Goal: Transaction & Acquisition: Purchase product/service

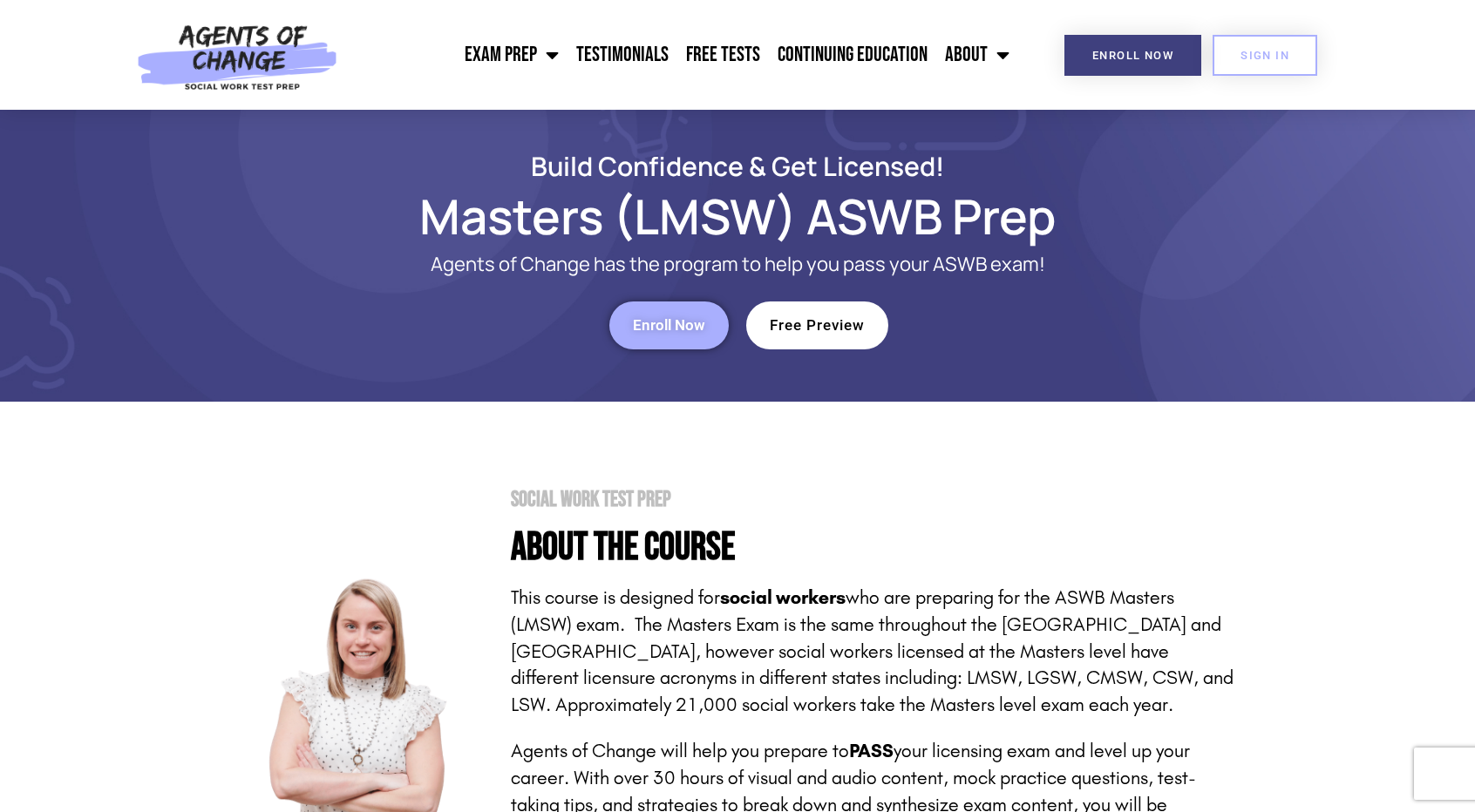
drag, startPoint x: 0, startPoint y: 0, endPoint x: 778, endPoint y: 324, distance: 842.8
click at [778, 324] on span "Free Preview" at bounding box center [817, 325] width 96 height 14
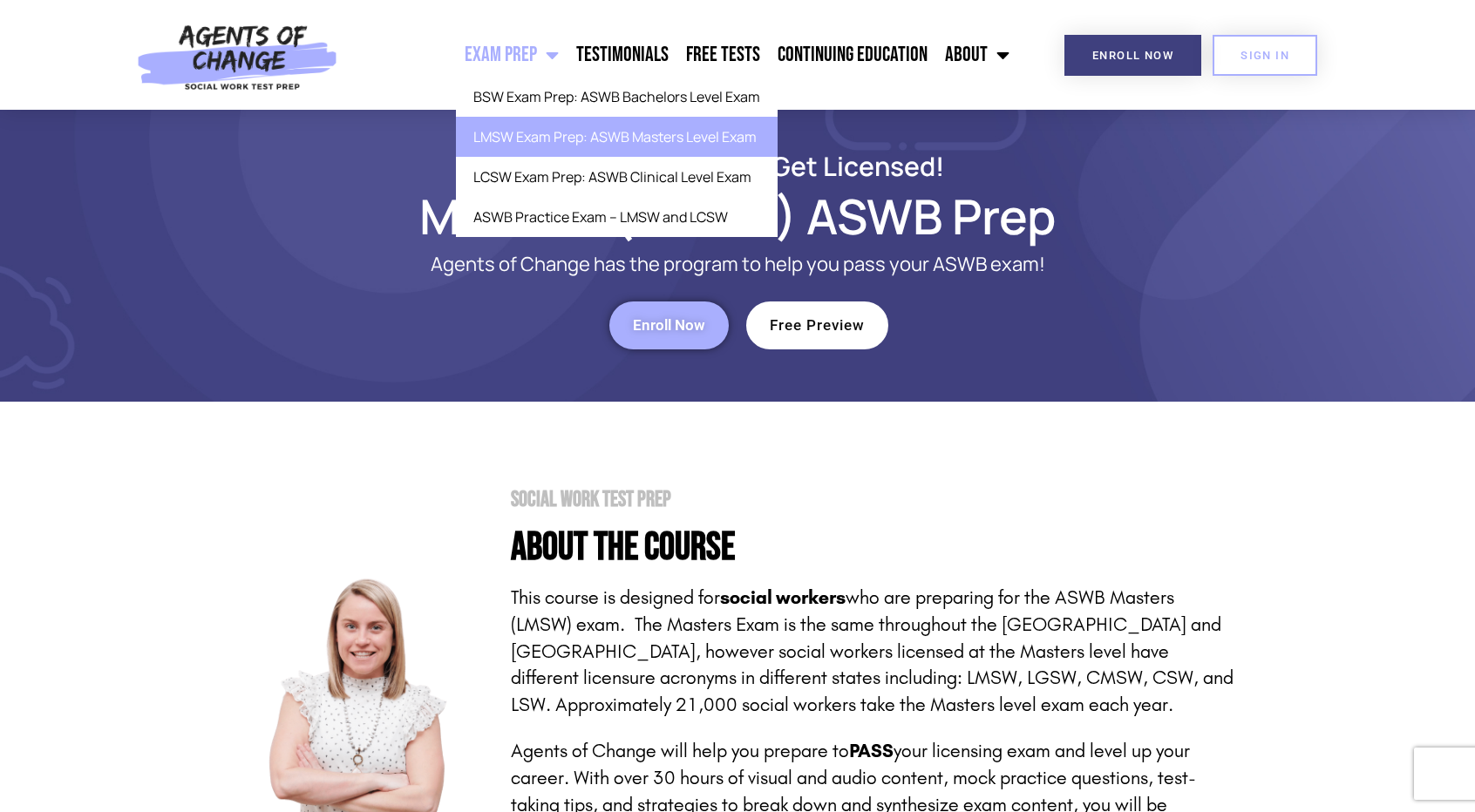
click at [548, 51] on span "Menu" at bounding box center [548, 55] width 22 height 39
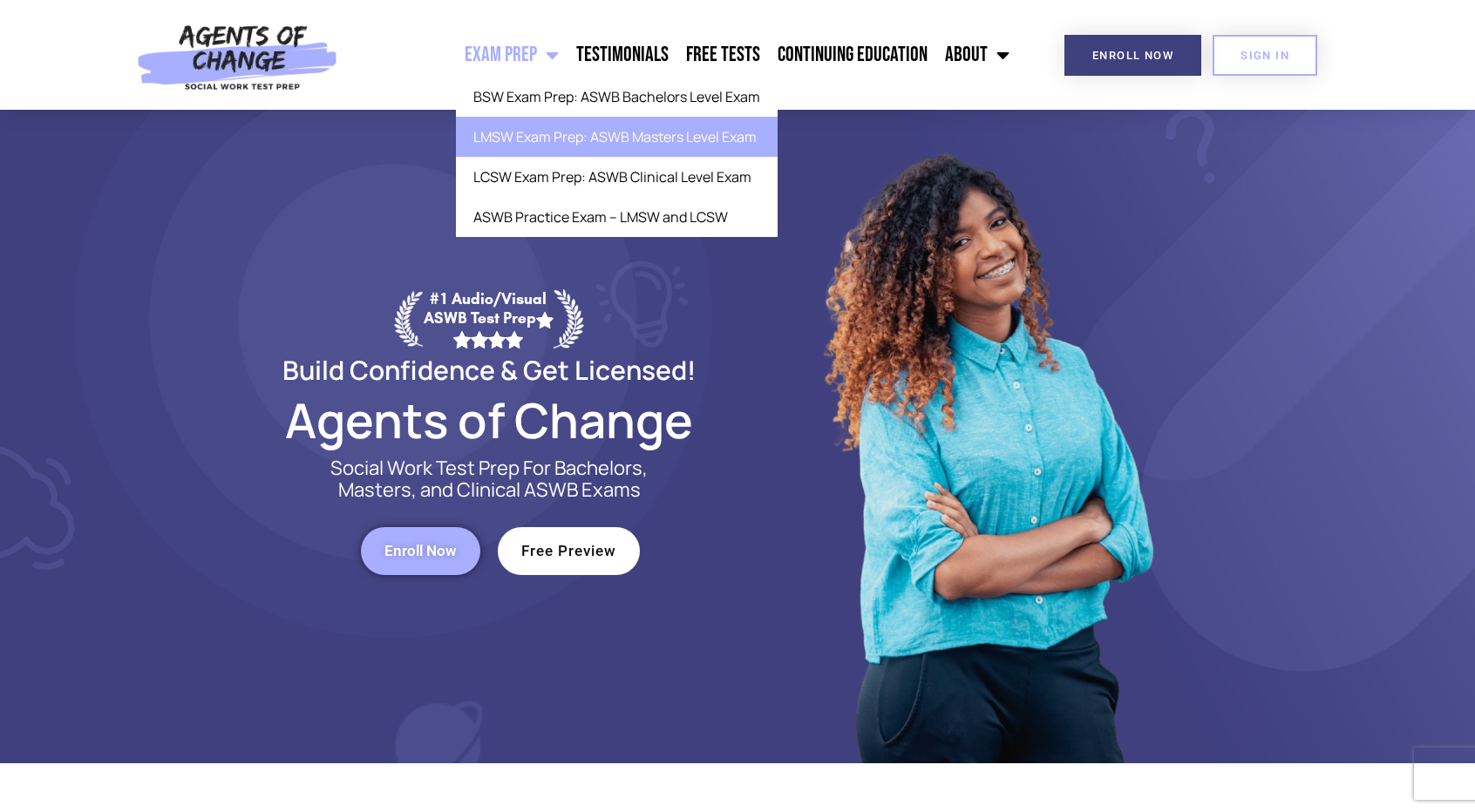
click at [558, 132] on link "LMSW Exam Prep: ASWB Masters Level Exam" at bounding box center [617, 137] width 322 height 41
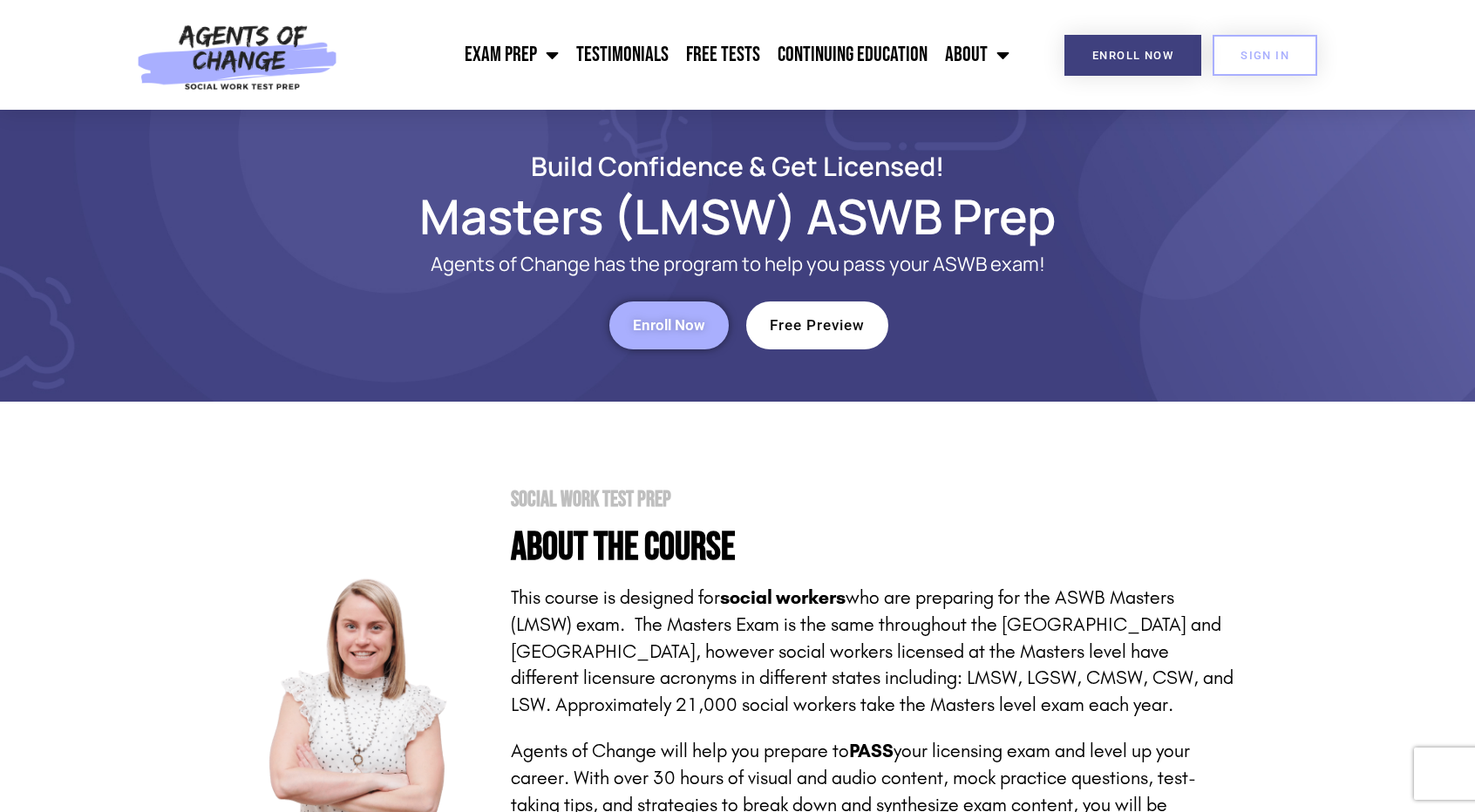
click at [645, 336] on link "Enroll Now" at bounding box center [669, 326] width 120 height 48
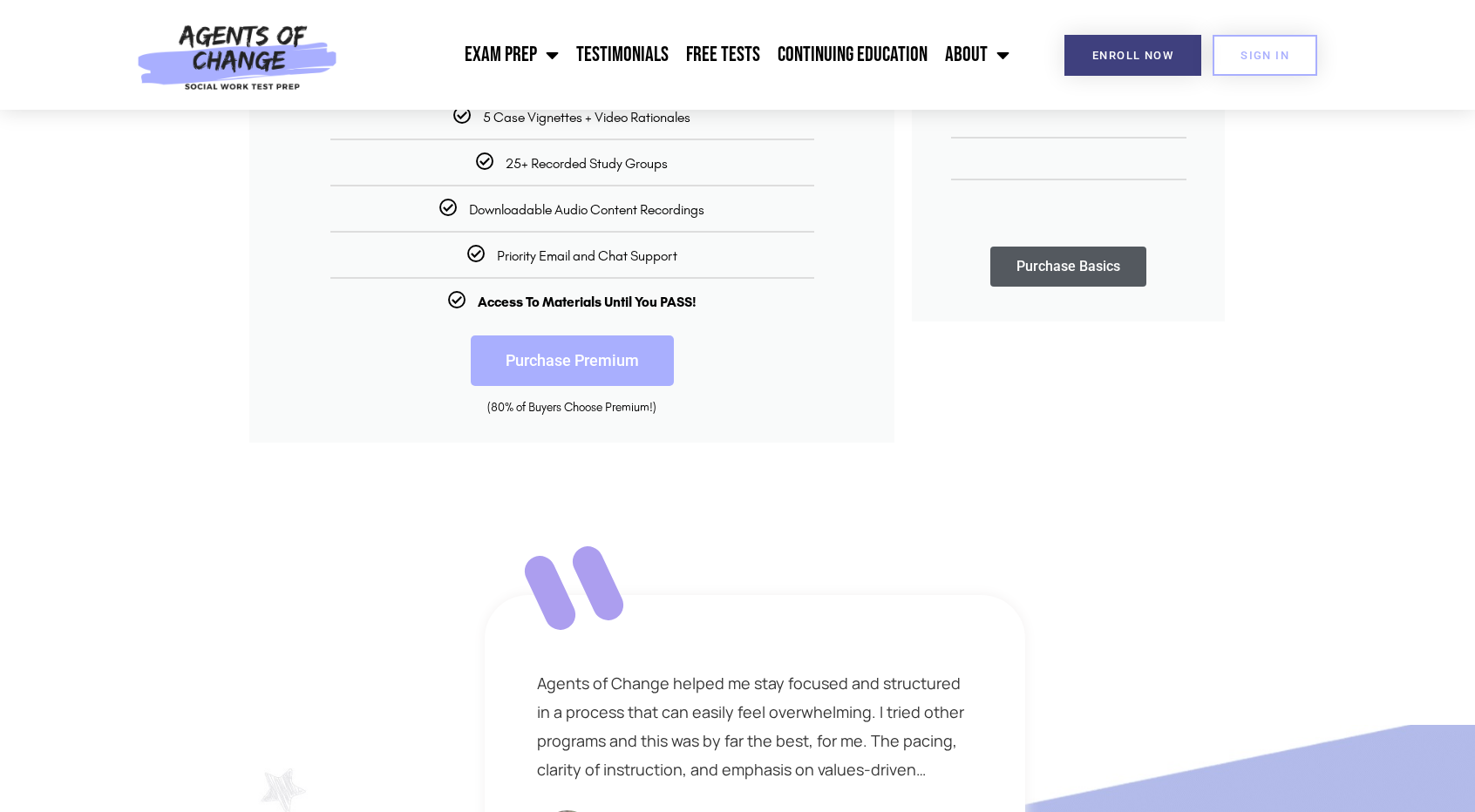
scroll to position [571, 0]
click at [615, 376] on link "Purchase Premium" at bounding box center [572, 362] width 204 height 50
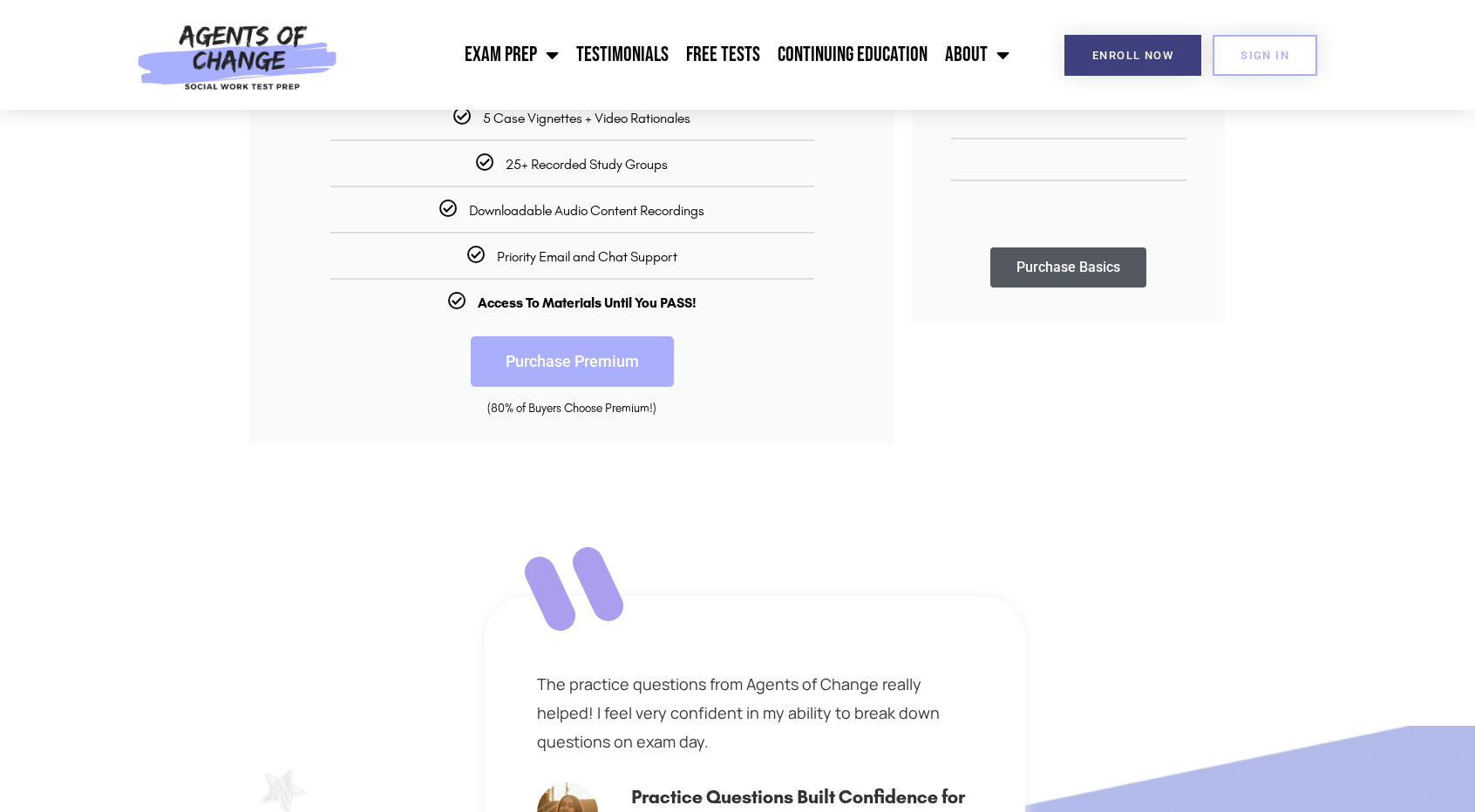
scroll to position [368, 0]
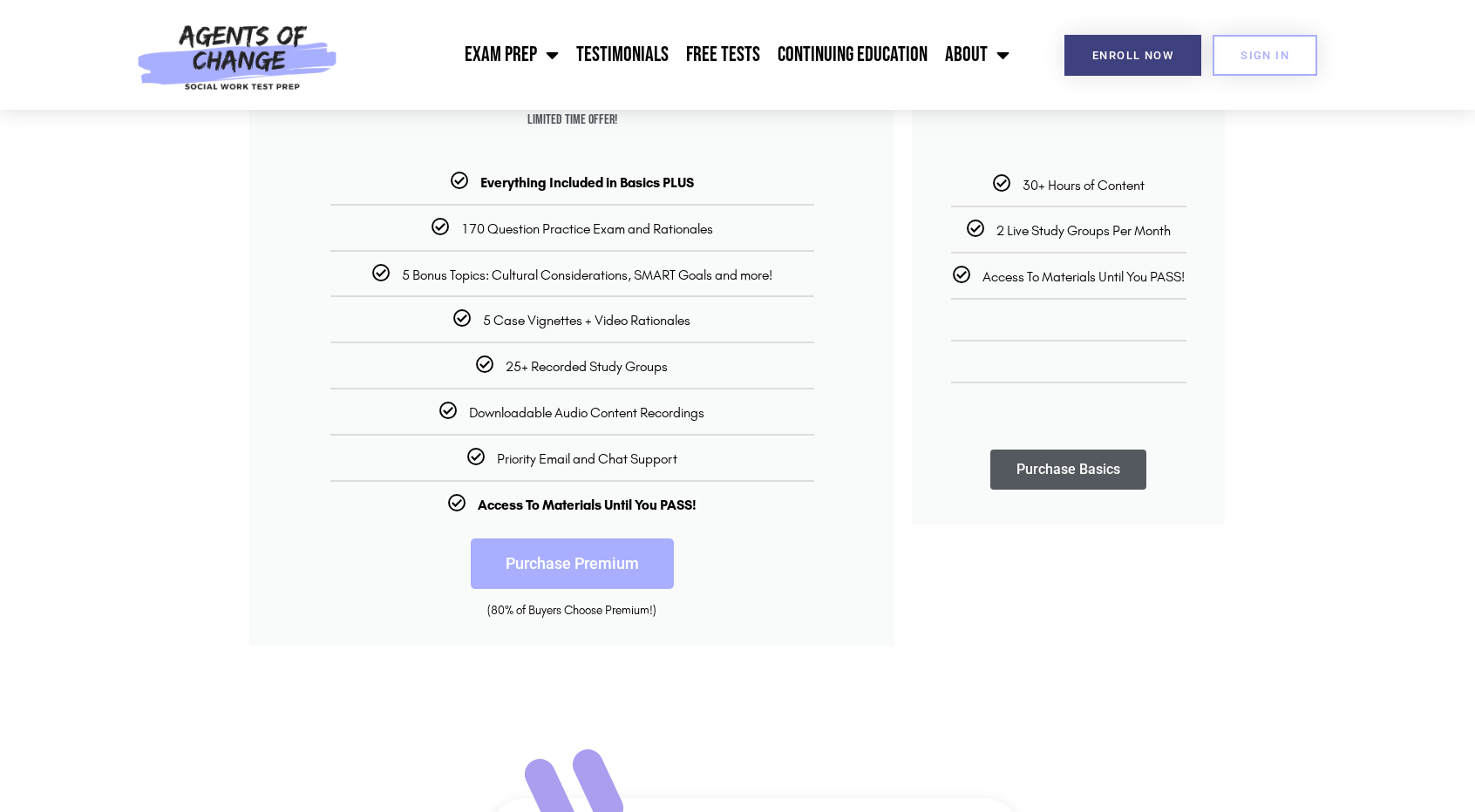
click at [568, 580] on link "Purchase Premium" at bounding box center [572, 564] width 204 height 50
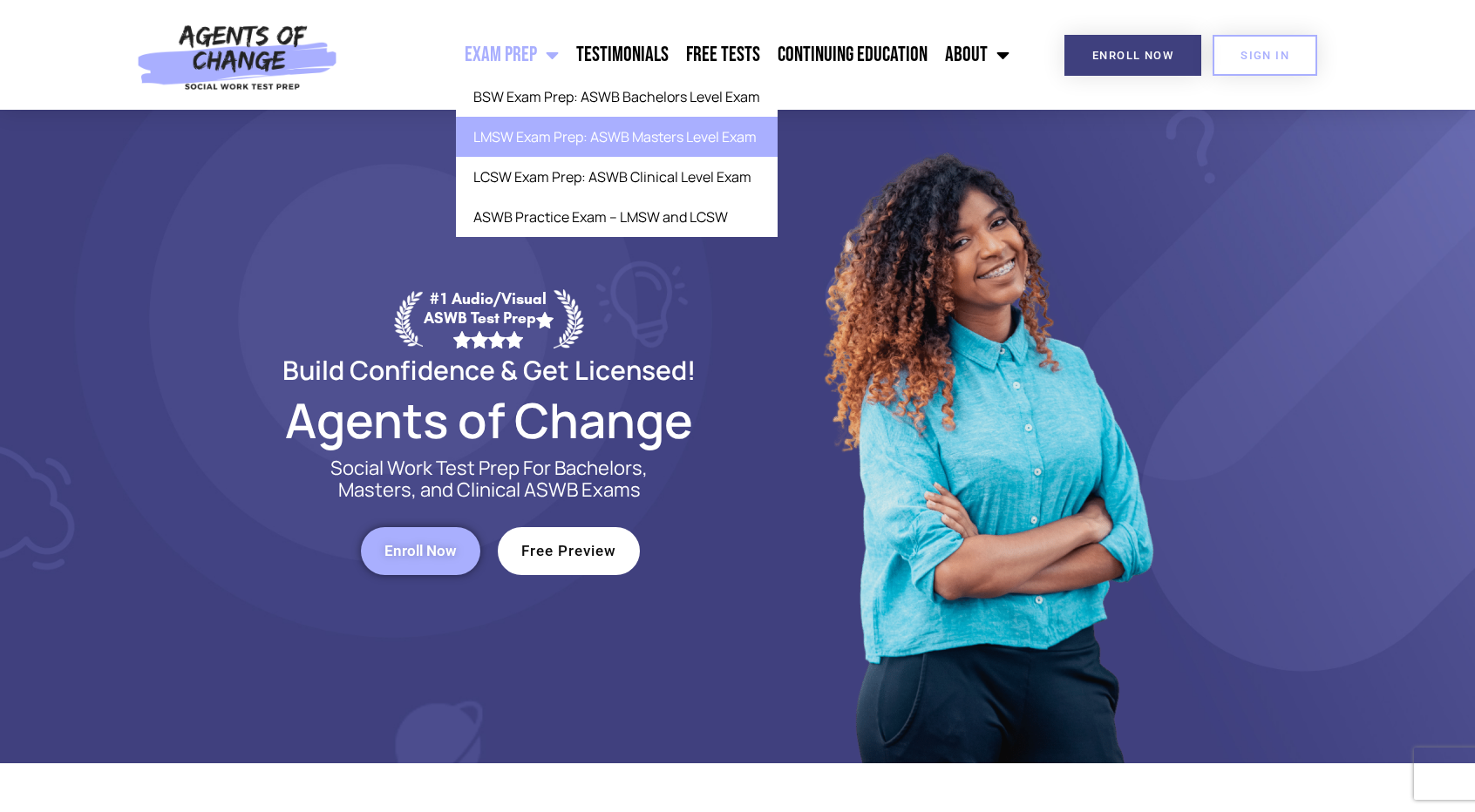
click at [577, 141] on link "LMSW Exam Prep: ASWB Masters Level Exam" at bounding box center [617, 137] width 322 height 41
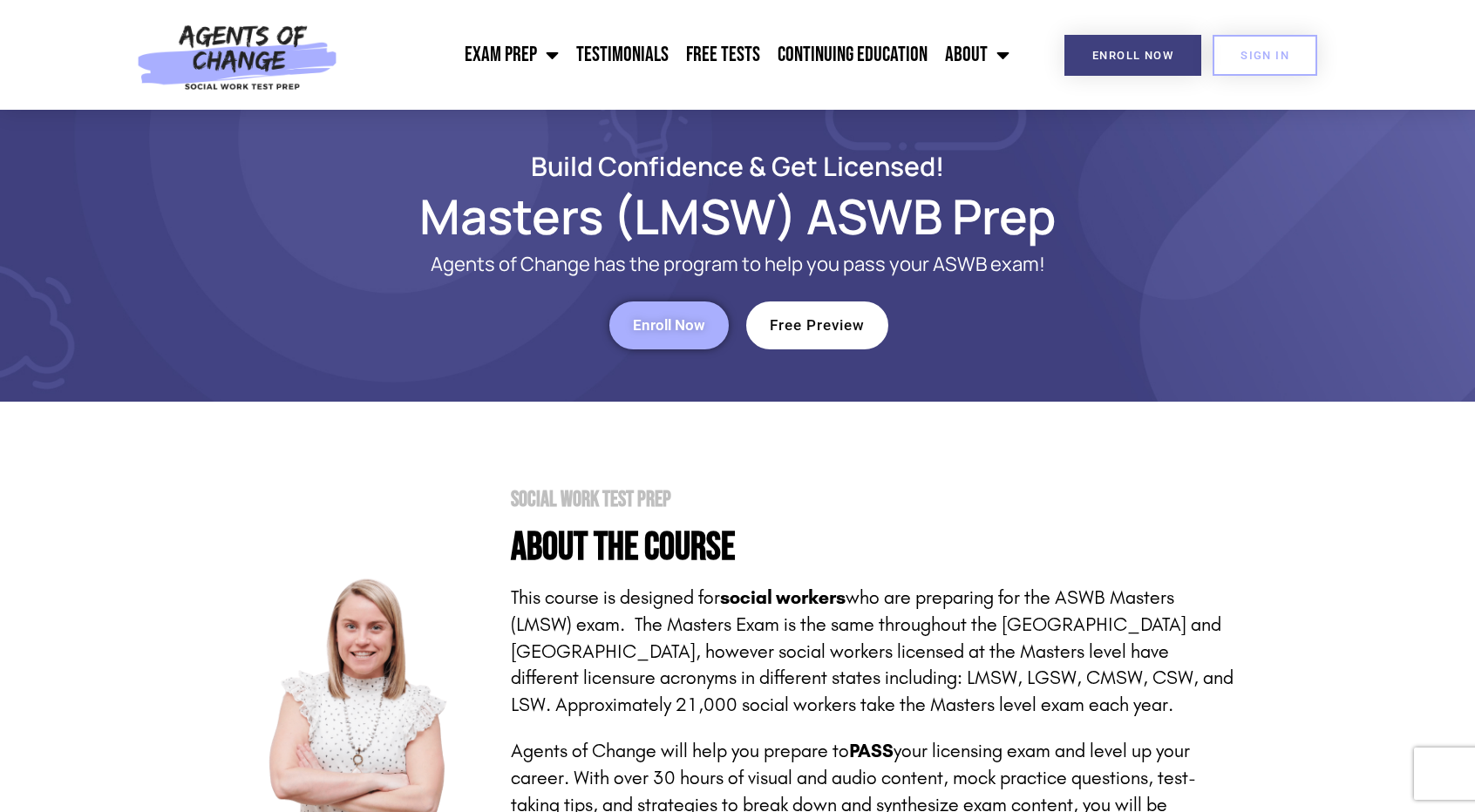
click at [651, 325] on span "Enroll Now" at bounding box center [669, 325] width 72 height 14
click at [812, 329] on span "Free Preview" at bounding box center [817, 325] width 96 height 14
